Goal: Task Accomplishment & Management: Complete application form

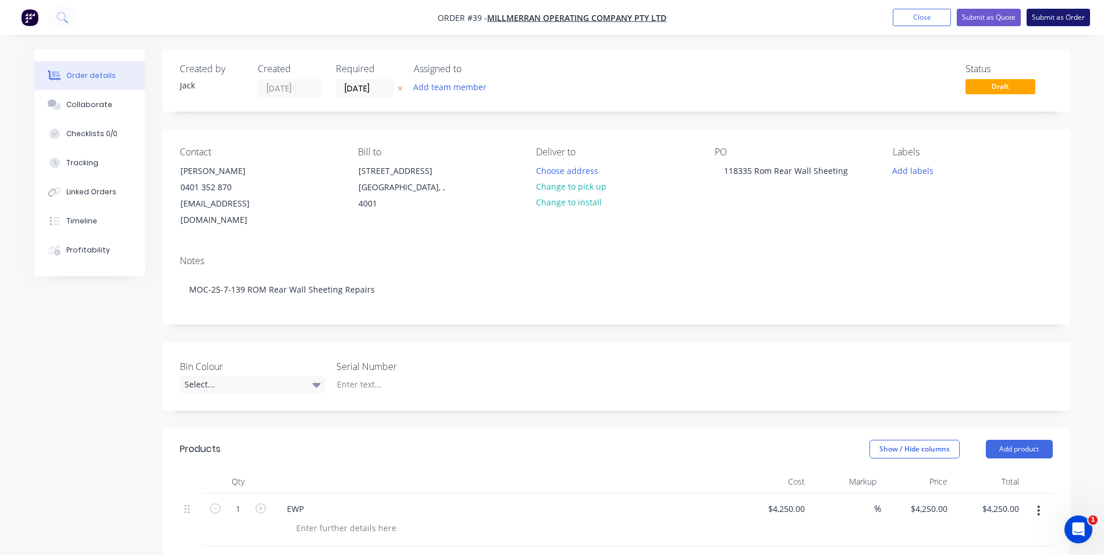
click at [1050, 14] on button "Submit as Order" at bounding box center [1057, 17] width 63 height 17
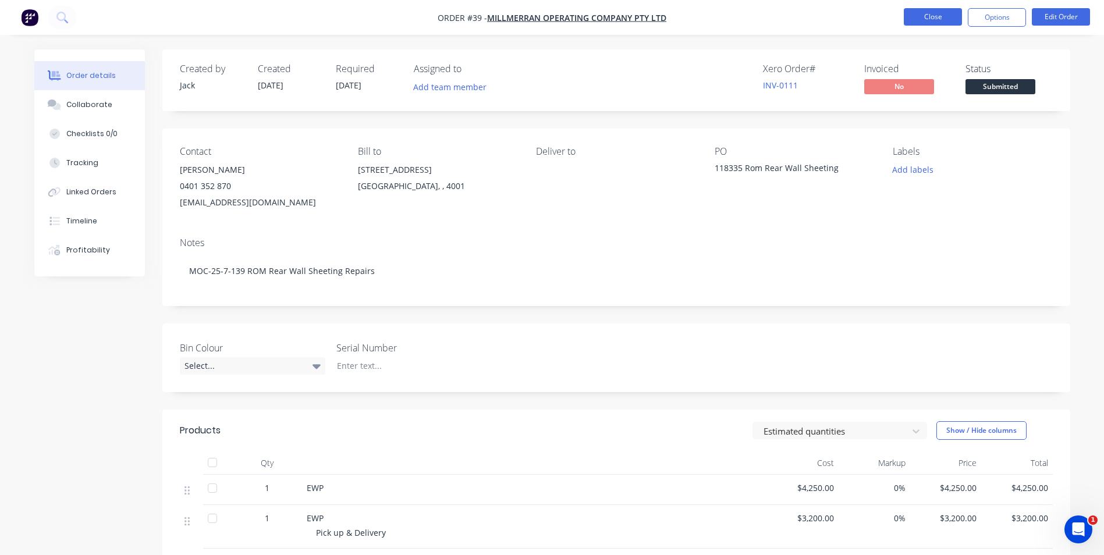
click at [917, 15] on button "Close" at bounding box center [932, 16] width 58 height 17
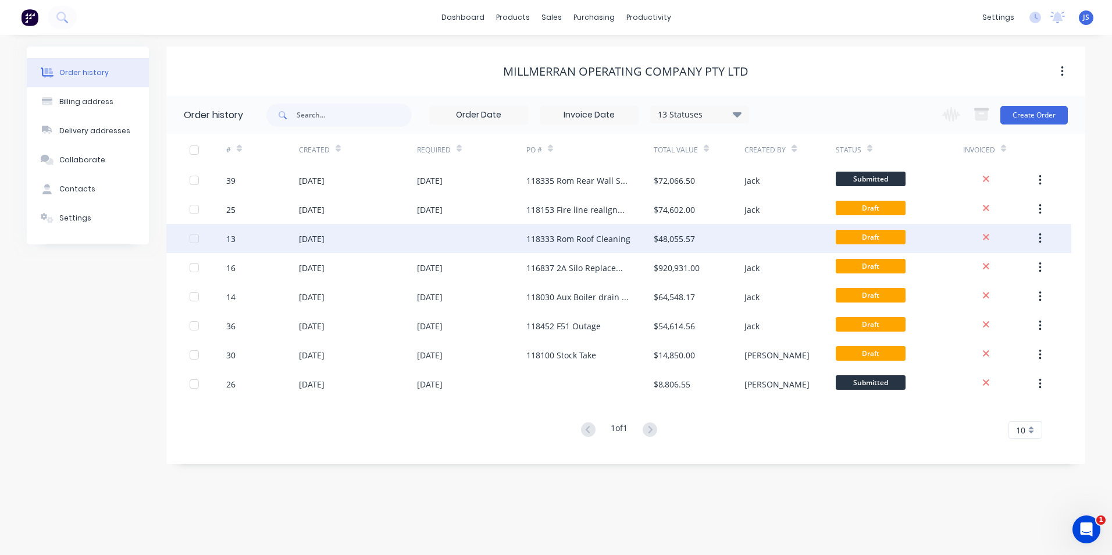
click at [447, 230] on div at bounding box center [471, 238] width 109 height 29
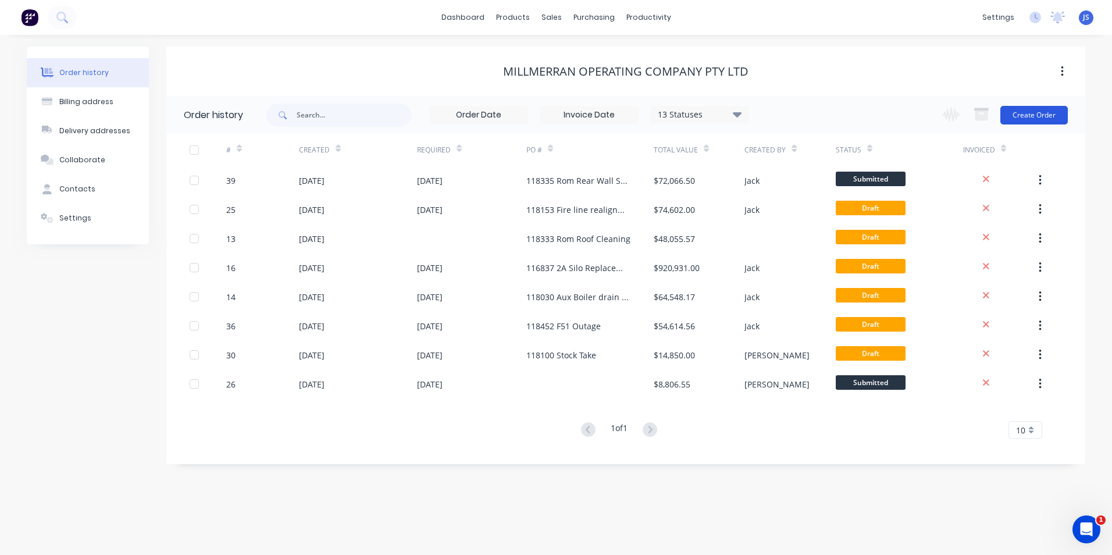
click at [1041, 110] on button "Create Order" at bounding box center [1034, 115] width 67 height 19
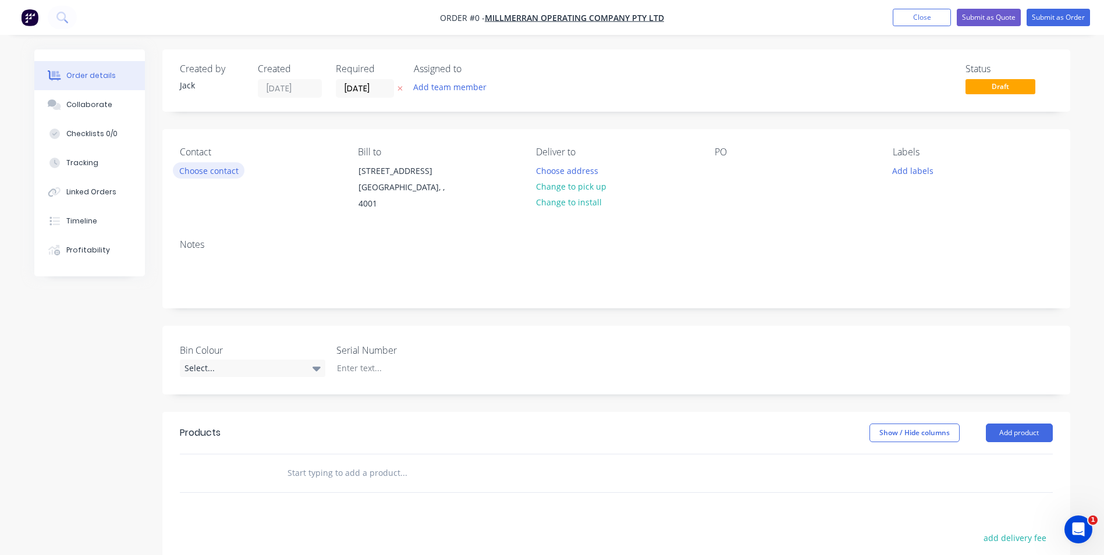
click at [198, 168] on button "Choose contact" at bounding box center [209, 170] width 72 height 16
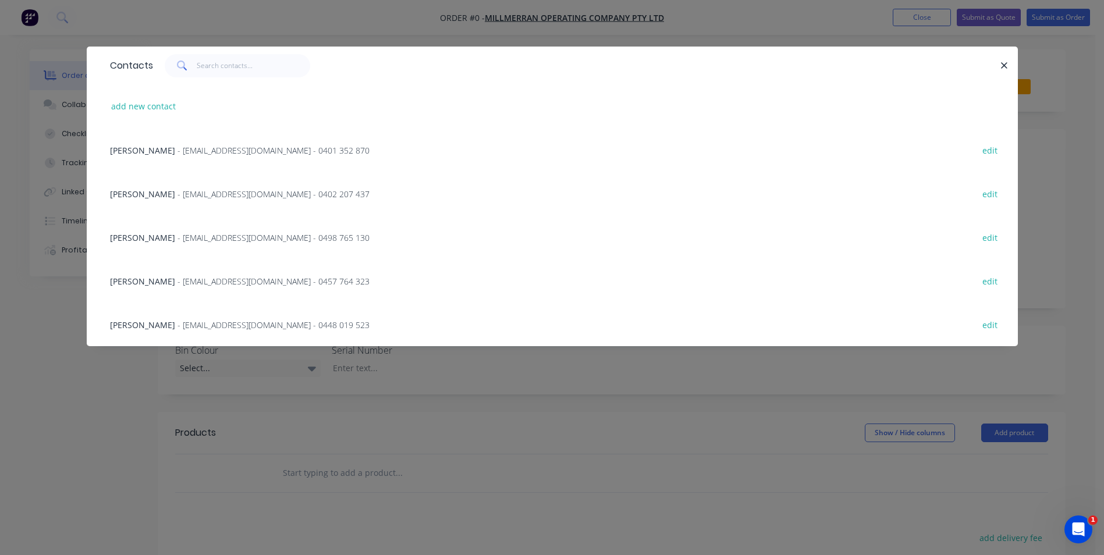
click at [156, 145] on span "[PERSON_NAME]" at bounding box center [142, 150] width 65 height 11
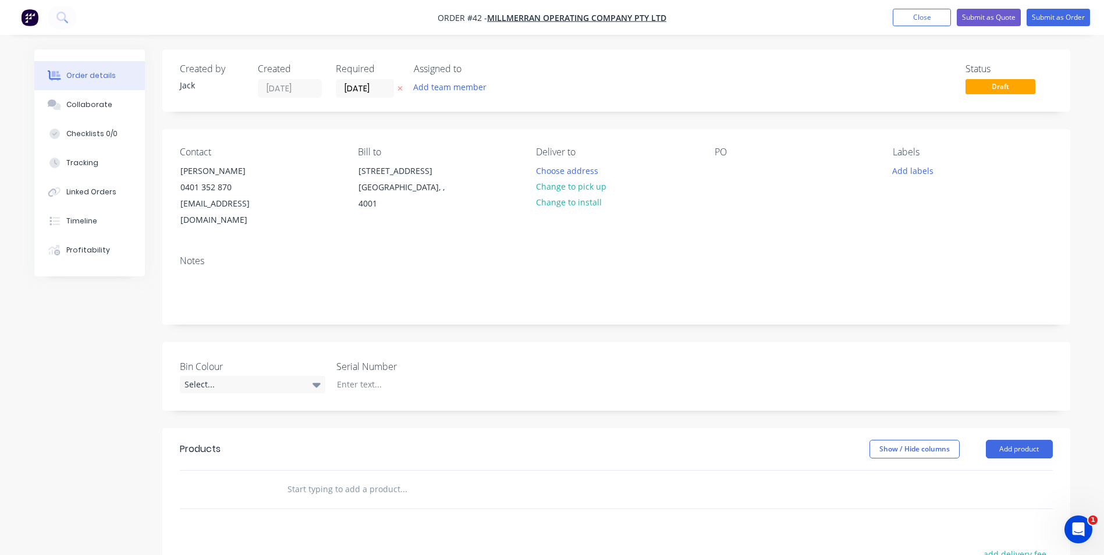
click at [717, 156] on div "PO" at bounding box center [793, 152] width 159 height 11
click at [727, 161] on div "PO" at bounding box center [793, 188] width 159 height 82
click at [729, 149] on div "PO" at bounding box center [793, 152] width 159 height 11
click at [706, 147] on div "Contact [PERSON_NAME] 0401 352 870 [EMAIL_ADDRESS][DOMAIN_NAME] Bill to [STREET…" at bounding box center [615, 187] width 907 height 117
click at [718, 153] on div "PO" at bounding box center [793, 152] width 159 height 11
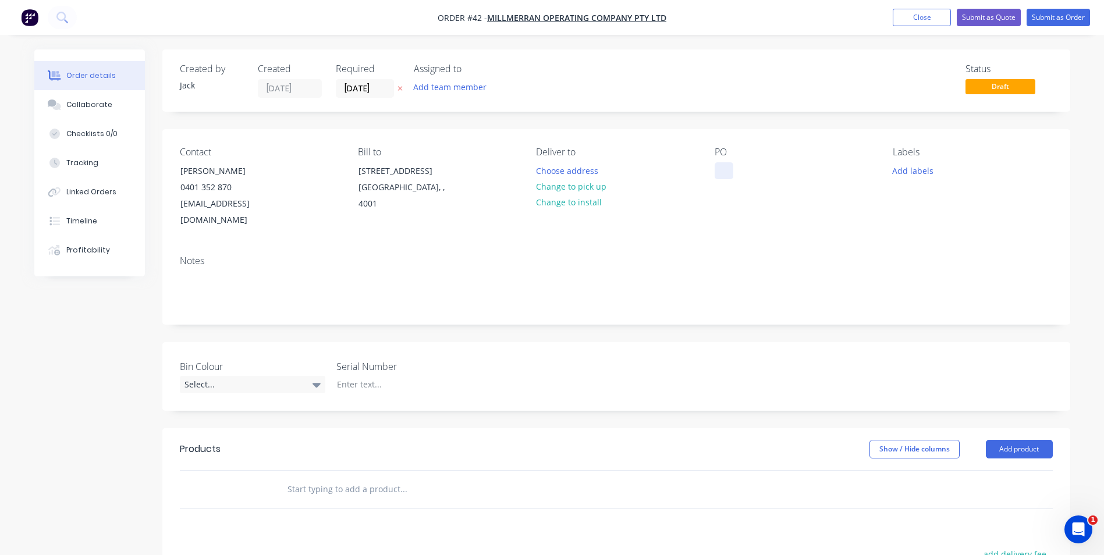
click at [729, 171] on div at bounding box center [723, 170] width 19 height 17
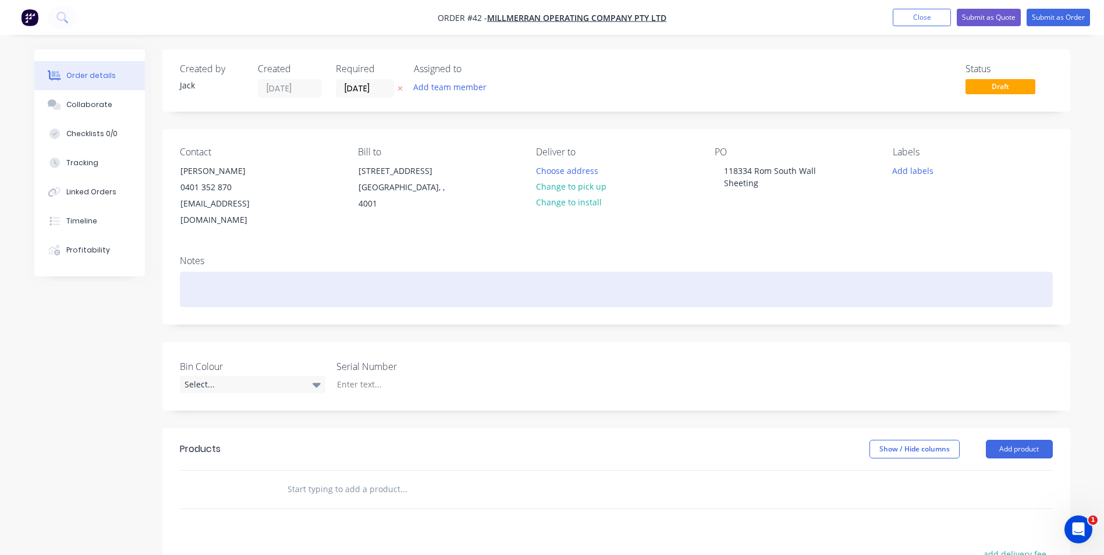
click at [239, 272] on div at bounding box center [616, 289] width 873 height 35
paste div
